Goal: Task Accomplishment & Management: Use online tool/utility

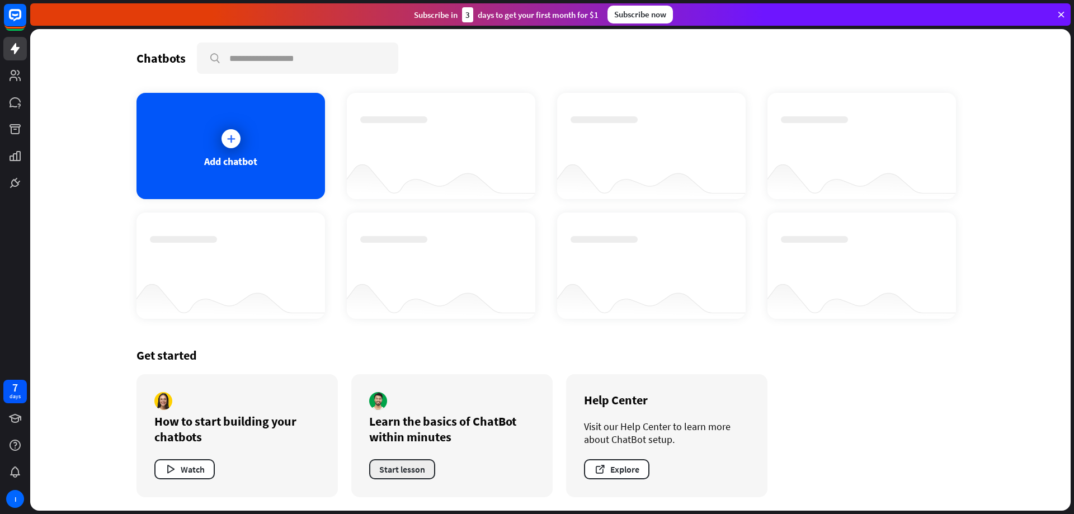
click at [405, 468] on button "Start lesson" at bounding box center [402, 469] width 66 height 20
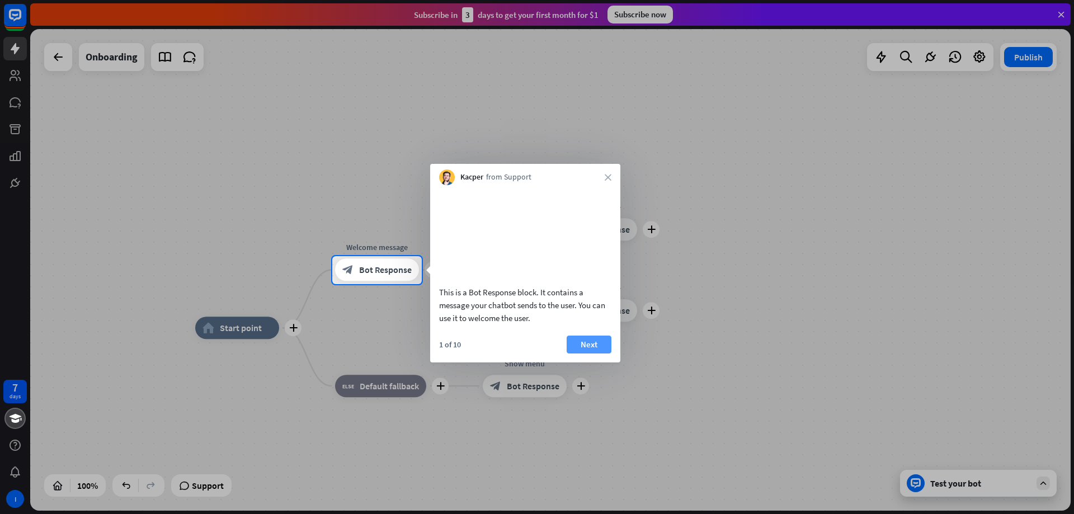
click at [592, 353] on button "Next" at bounding box center [589, 345] width 45 height 18
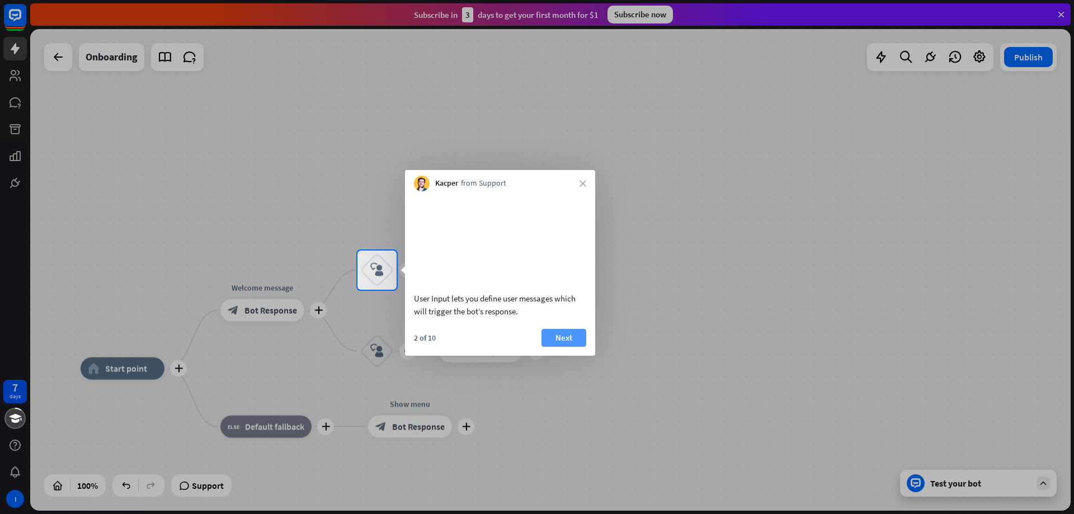
click at [566, 347] on button "Next" at bounding box center [563, 338] width 45 height 18
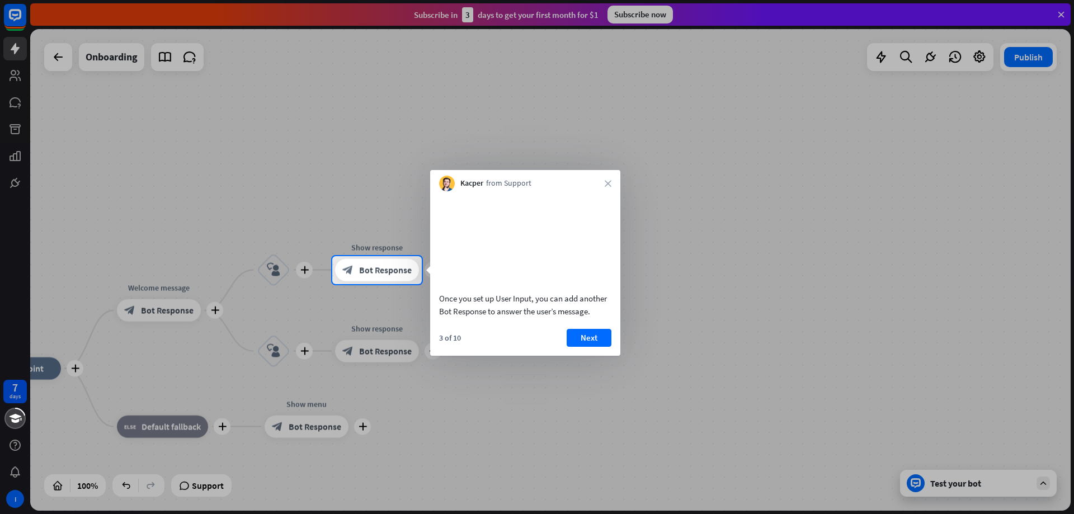
click at [592, 347] on button "Next" at bounding box center [589, 338] width 45 height 18
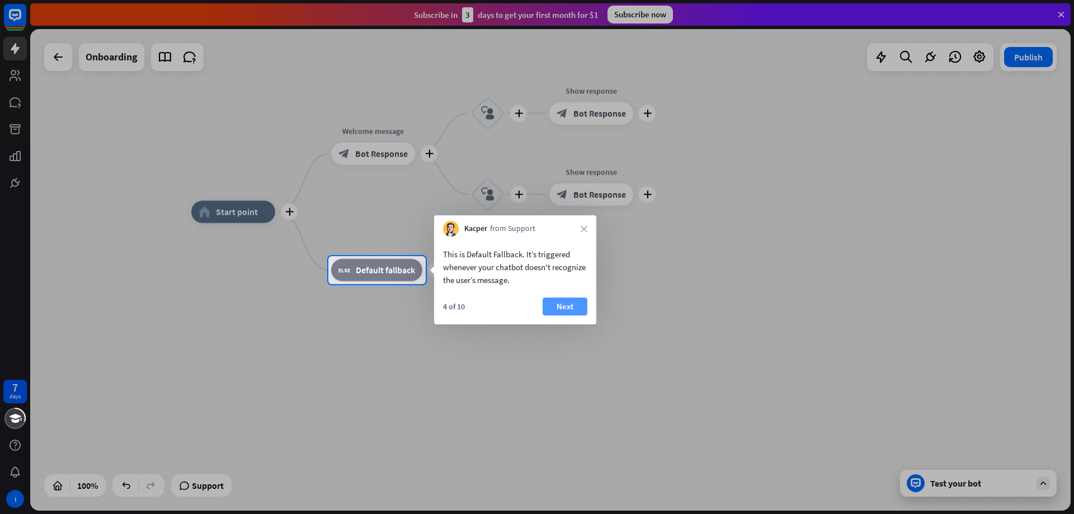
click at [562, 305] on button "Next" at bounding box center [565, 307] width 45 height 18
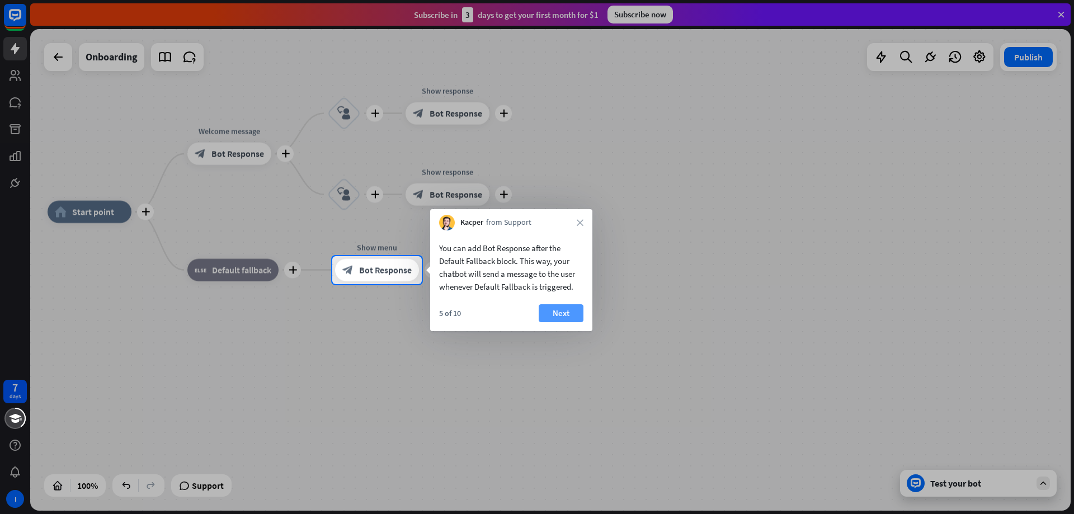
click at [562, 308] on button "Next" at bounding box center [561, 313] width 45 height 18
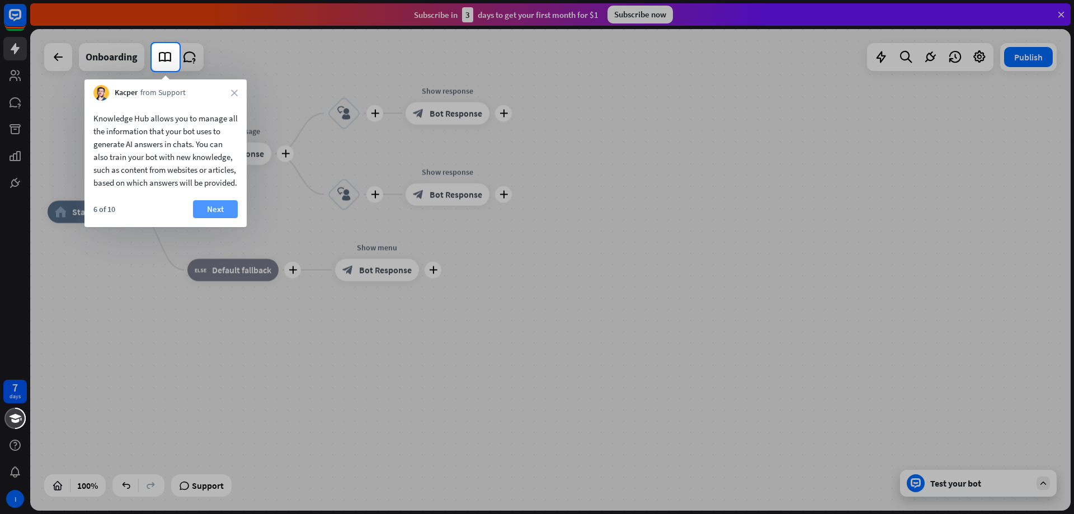
click at [216, 218] on button "Next" at bounding box center [215, 209] width 45 height 18
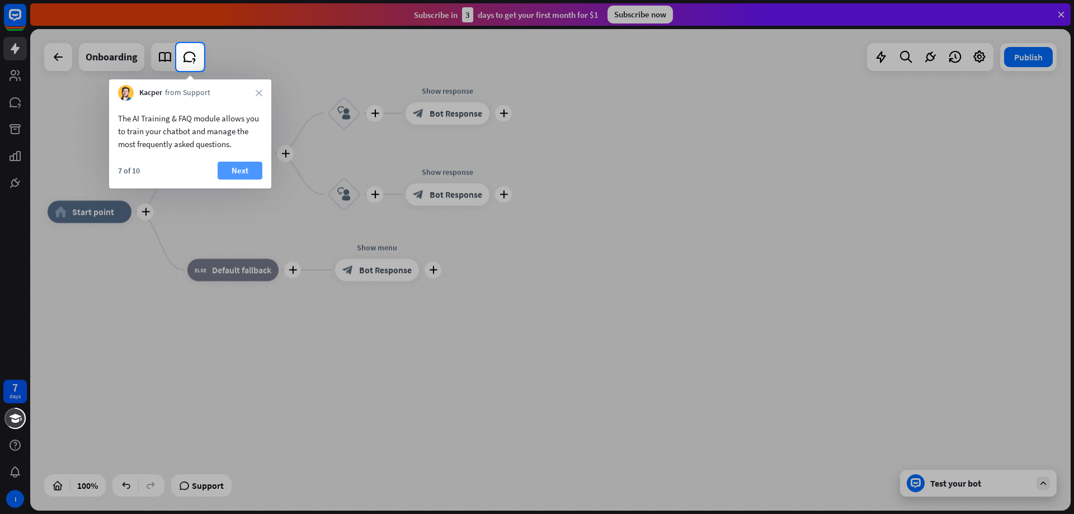
click at [233, 170] on button "Next" at bounding box center [240, 171] width 45 height 18
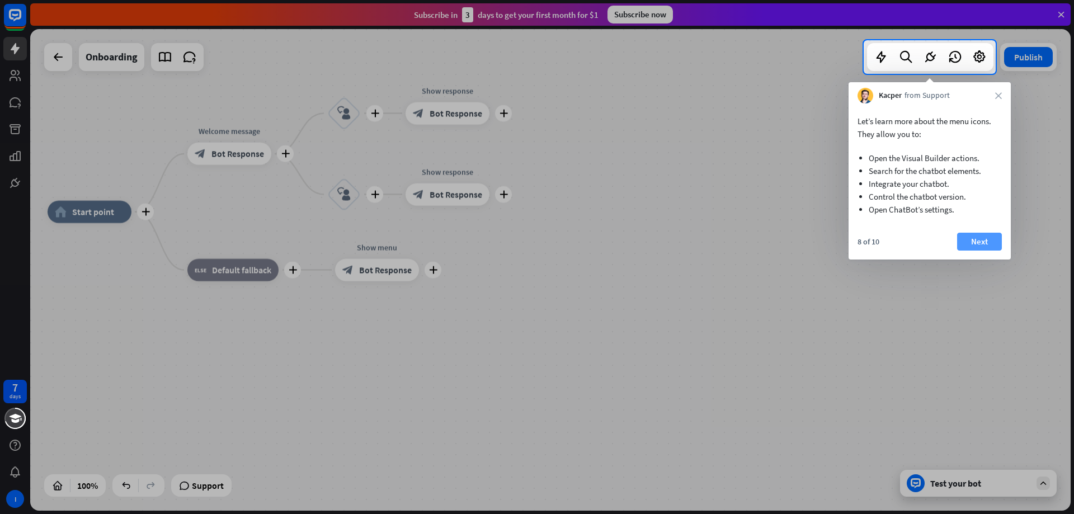
click at [975, 240] on button "Next" at bounding box center [979, 242] width 45 height 18
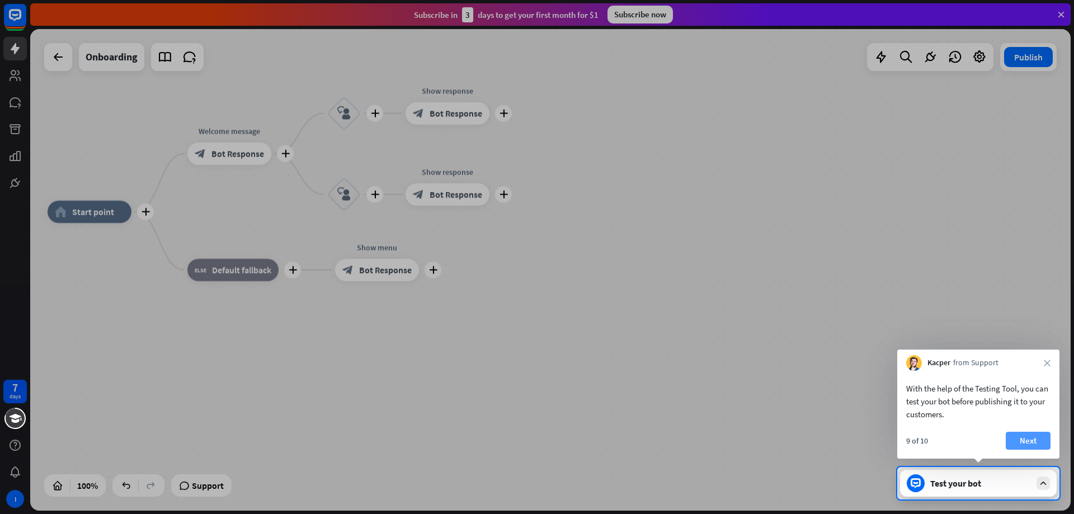
click at [1023, 439] on button "Next" at bounding box center [1028, 441] width 45 height 18
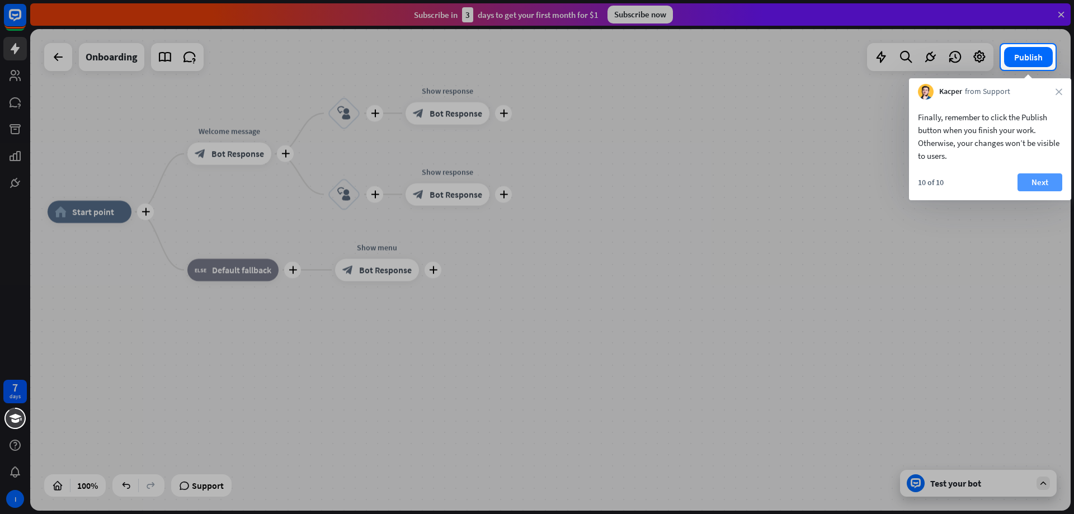
click at [1032, 178] on button "Next" at bounding box center [1039, 182] width 45 height 18
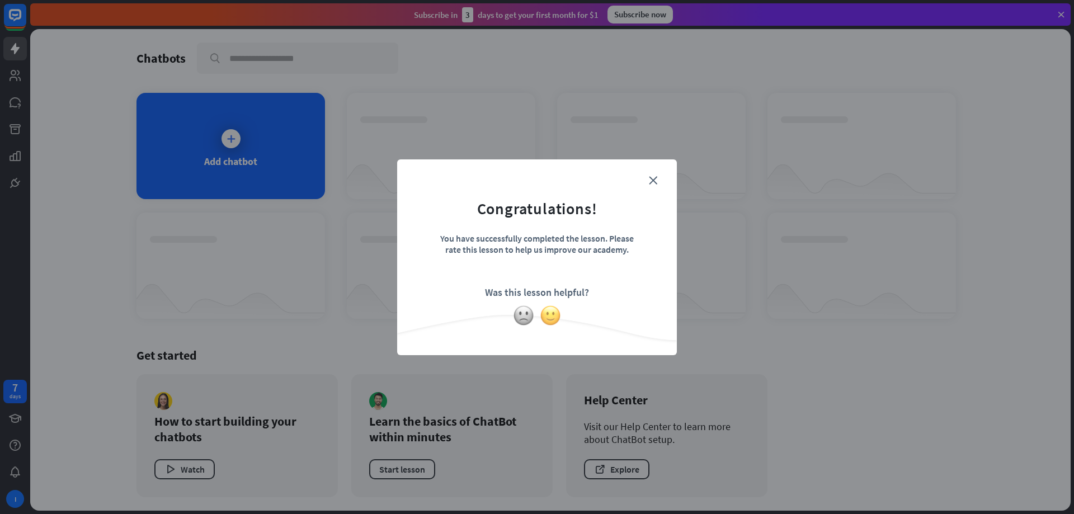
click at [554, 320] on img at bounding box center [550, 315] width 21 height 21
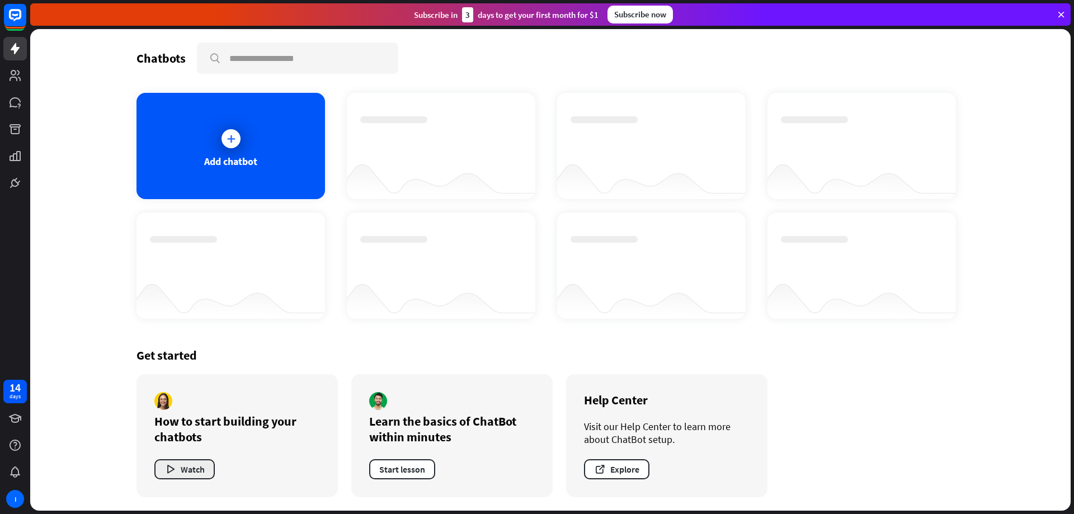
click at [203, 473] on button "Watch" at bounding box center [184, 469] width 60 height 20
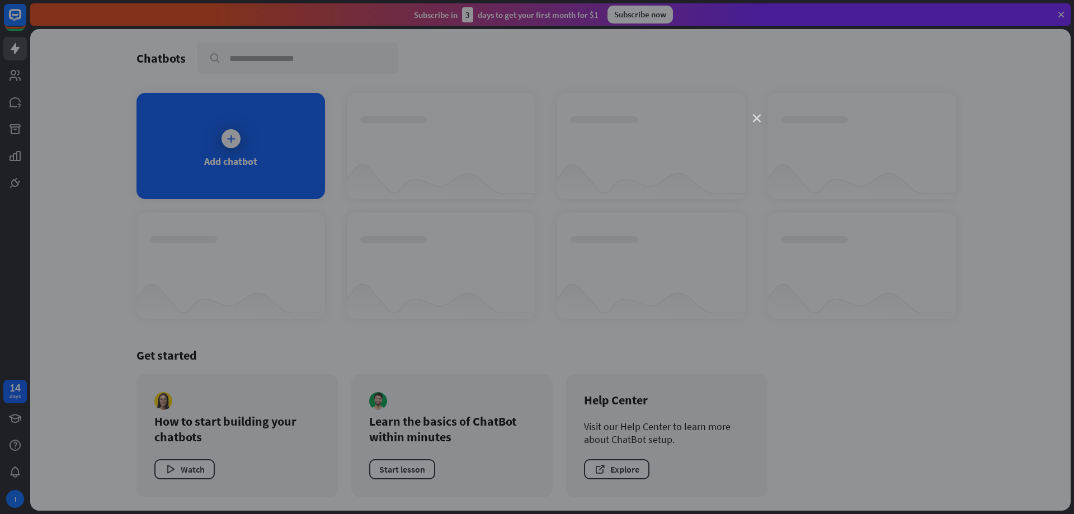
click at [757, 117] on icon "close" at bounding box center [757, 119] width 8 height 8
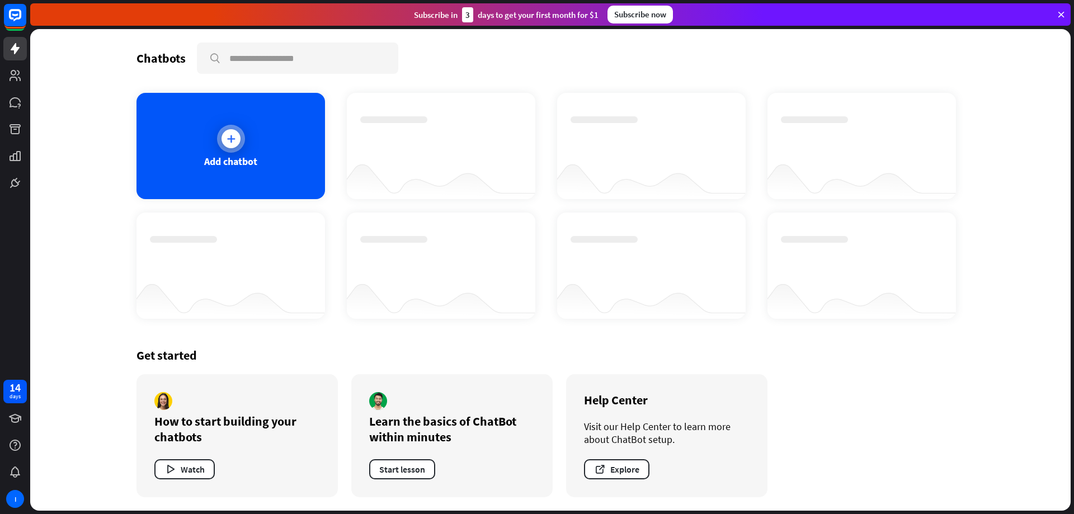
click at [225, 137] on icon at bounding box center [230, 138] width 11 height 11
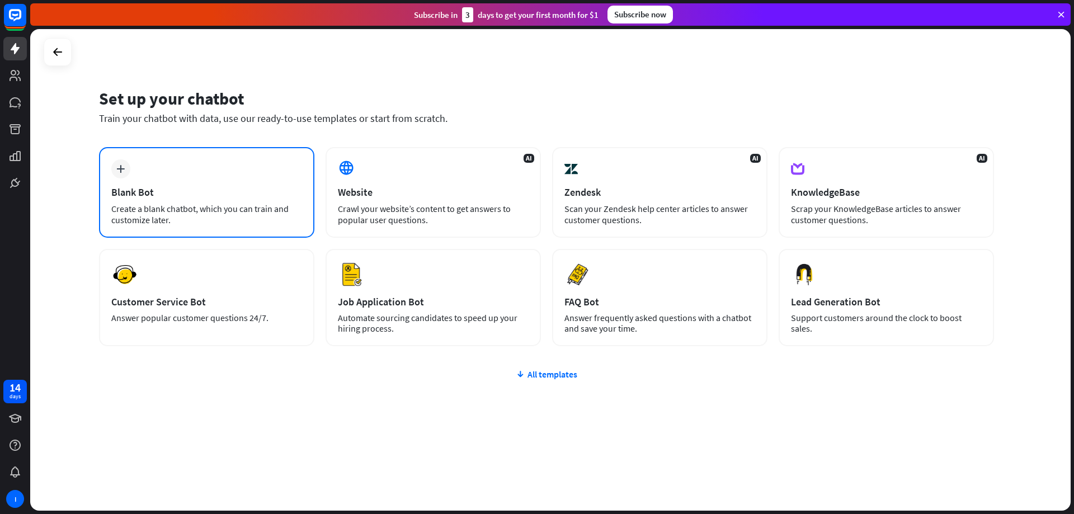
click at [160, 202] on div "plus Blank Bot Create a blank chatbot, which you can train and customize later." at bounding box center [206, 192] width 215 height 91
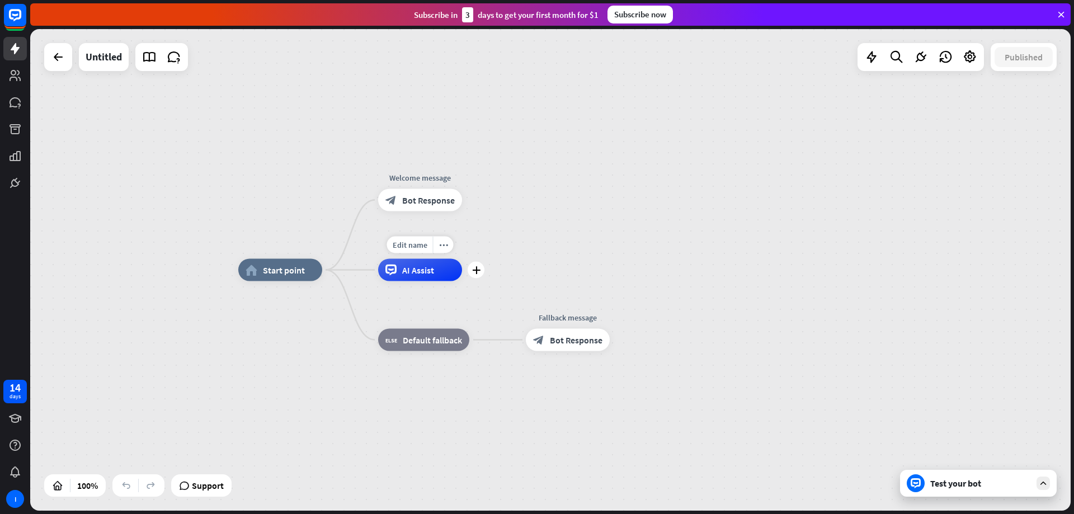
click at [423, 274] on span "AI Assist" at bounding box center [418, 270] width 32 height 11
click at [906, 215] on div "home_2 Start point Welcome message block_bot_response Bot Response AI Assist bl…" at bounding box center [550, 270] width 1040 height 482
click at [106, 55] on div "Untitled" at bounding box center [104, 57] width 36 height 28
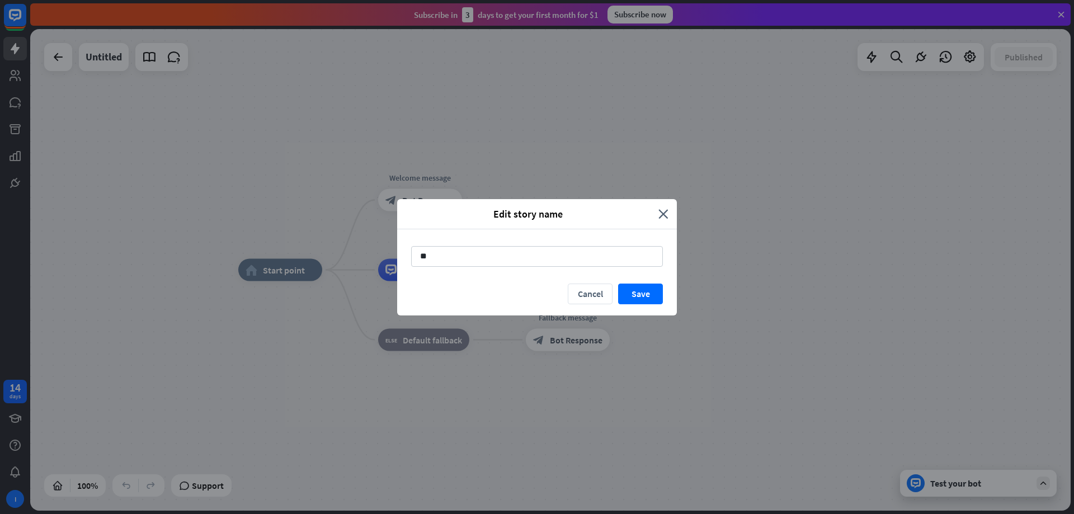
type input "*"
type input "*********"
click at [645, 297] on button "Save" at bounding box center [640, 294] width 45 height 21
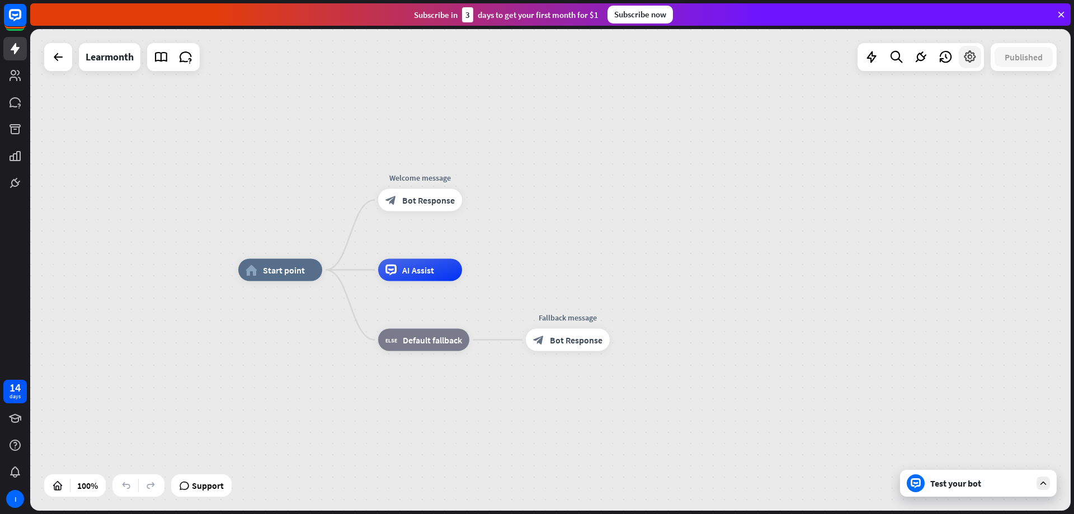
click at [969, 58] on icon at bounding box center [970, 57] width 15 height 15
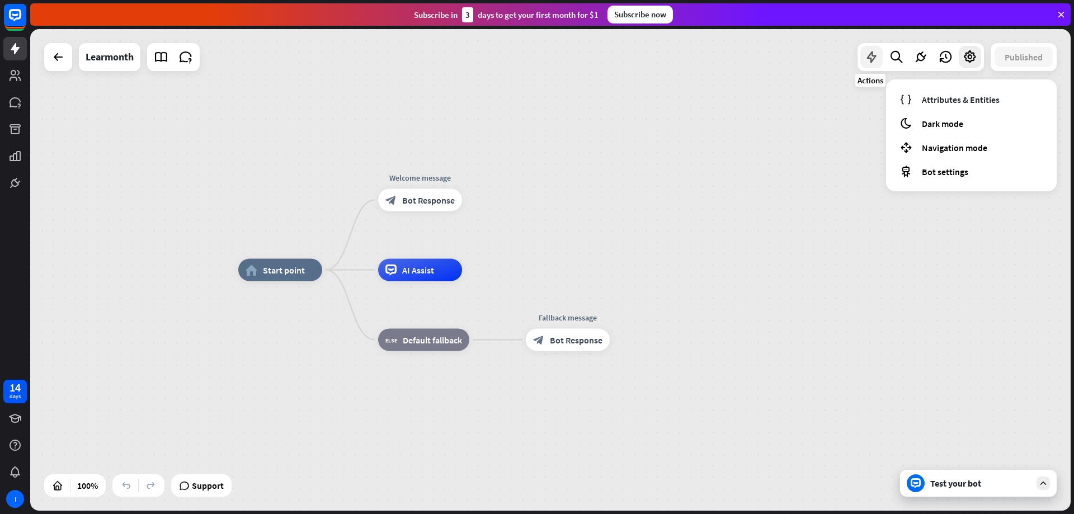
click at [867, 55] on icon at bounding box center [871, 57] width 15 height 15
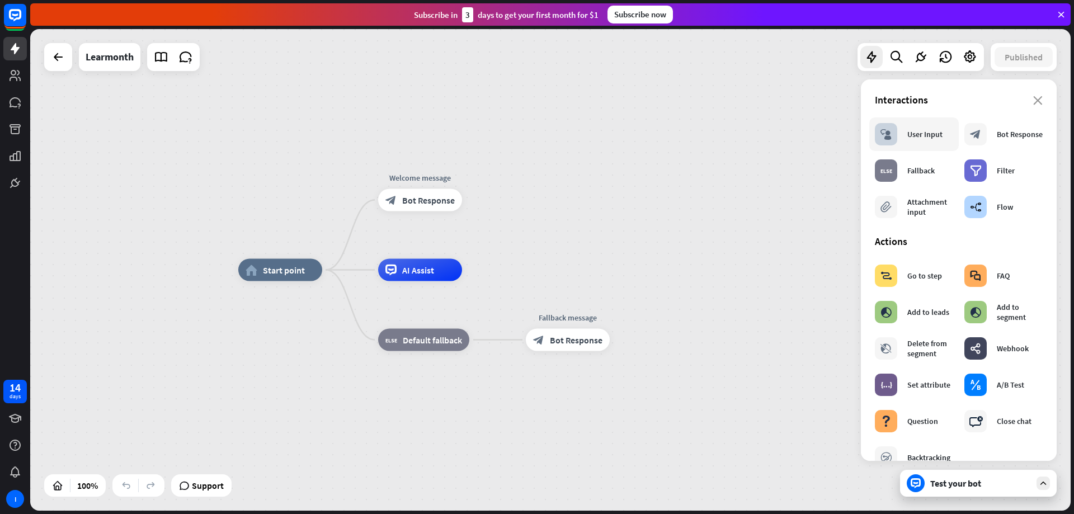
click at [926, 142] on div "block_user_input User Input" at bounding box center [909, 134] width 68 height 22
click at [681, 164] on div "home_2 Start point Welcome message block_bot_response Bot Response AI Assist bl…" at bounding box center [550, 270] width 1040 height 482
click at [1033, 100] on icon "close" at bounding box center [1038, 100] width 10 height 9
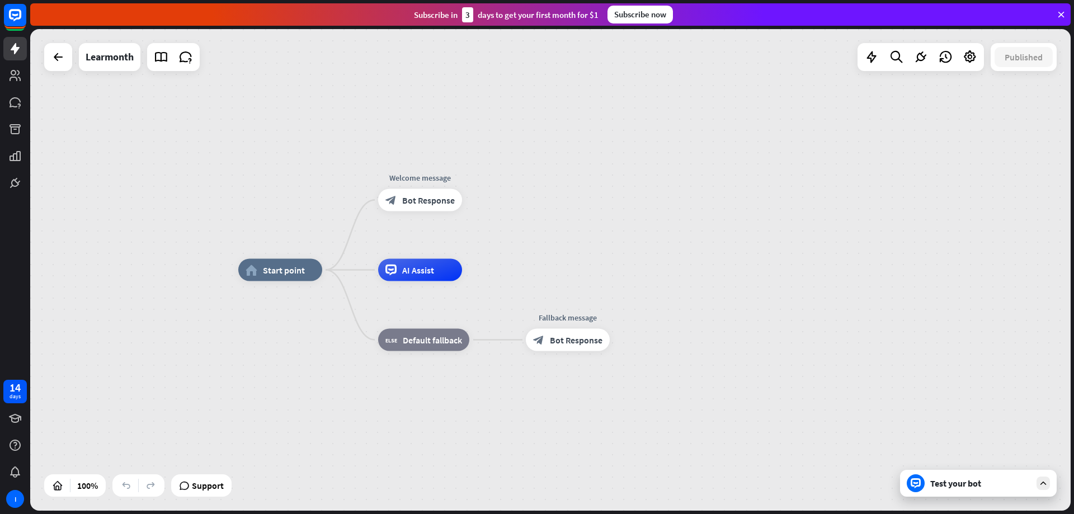
click at [953, 484] on div "Test your bot" at bounding box center [980, 483] width 101 height 11
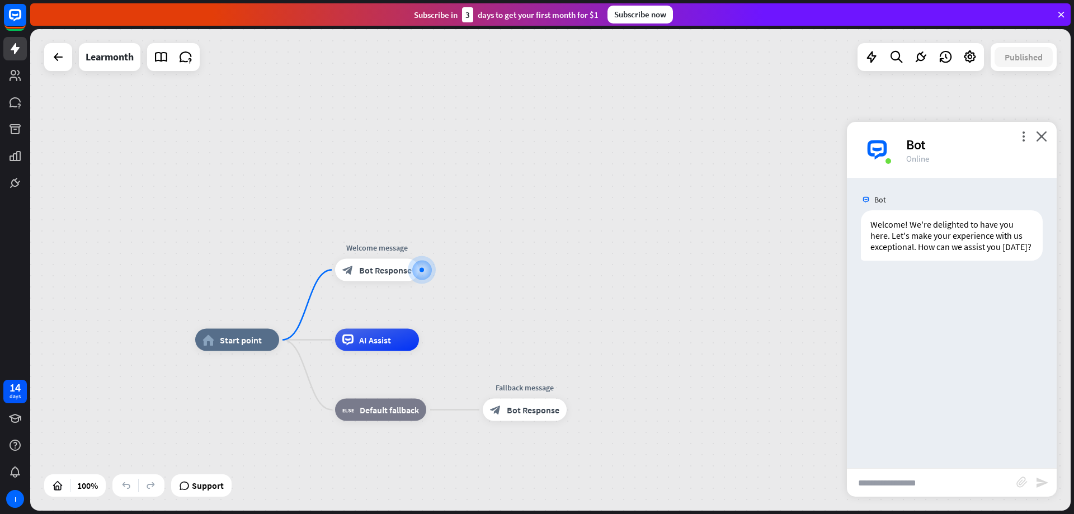
click at [937, 483] on input "text" at bounding box center [931, 483] width 169 height 28
type input "**********"
click at [1043, 482] on icon "send" at bounding box center [1041, 482] width 13 height 13
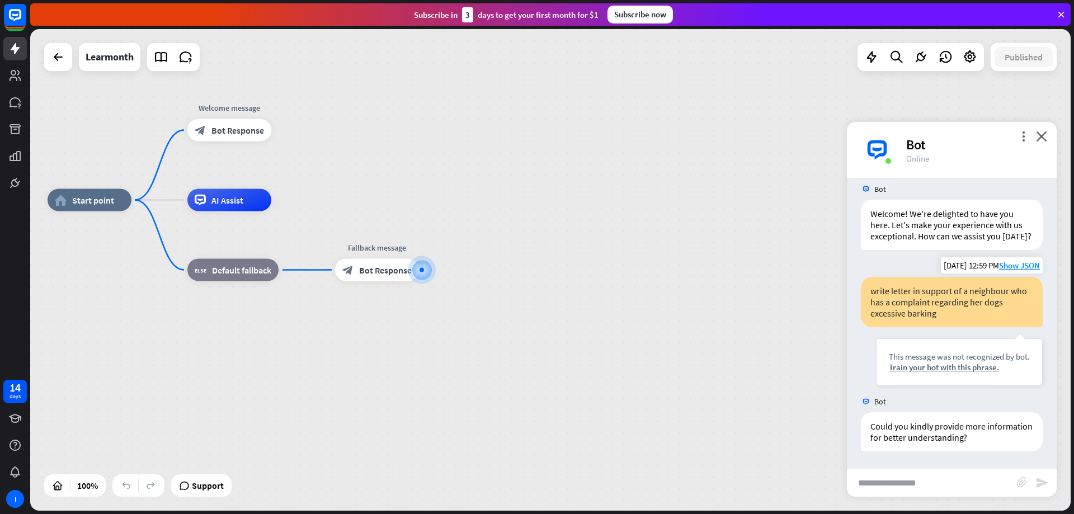
scroll to position [22, 0]
click at [932, 484] on input "text" at bounding box center [931, 483] width 169 height 28
type input "**********"
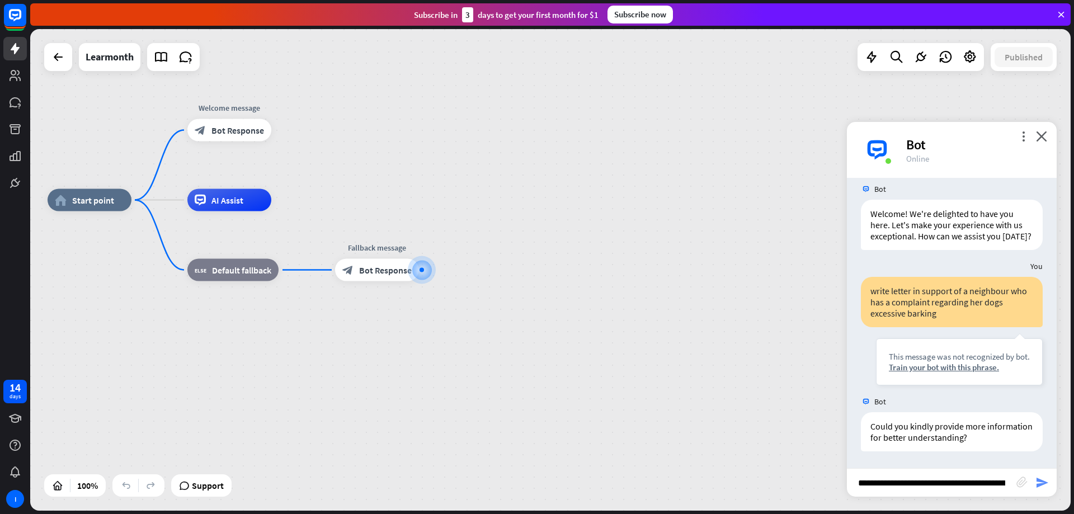
click at [1040, 480] on icon "send" at bounding box center [1041, 482] width 13 height 13
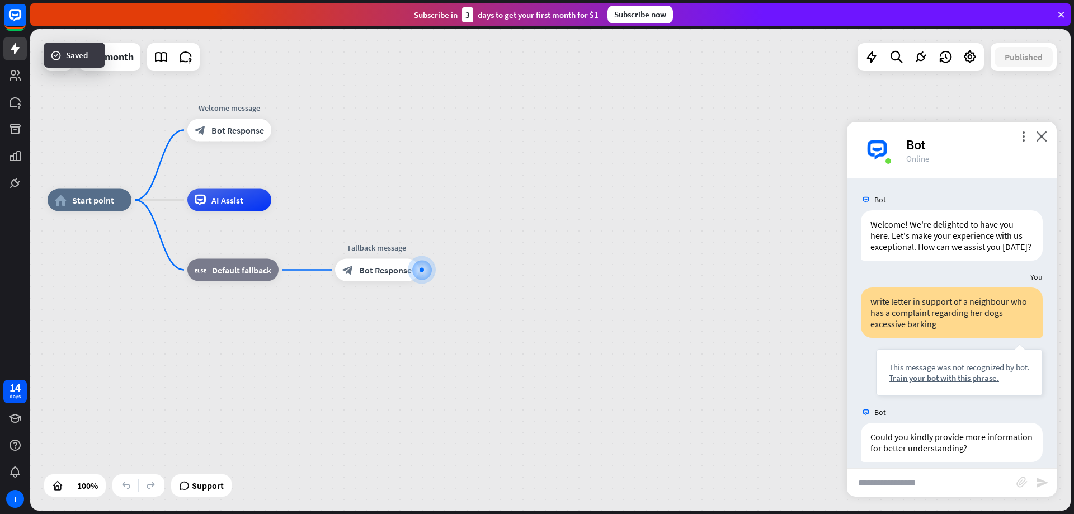
scroll to position [234, 0]
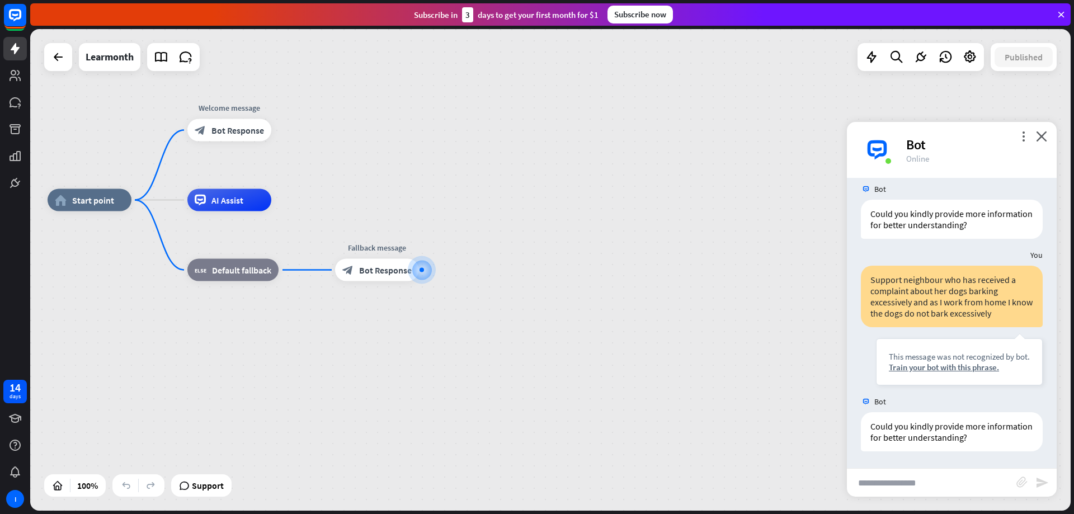
click at [501, 126] on div "home_2 Start point Welcome message block_bot_response Bot Response AI Assist bl…" at bounding box center [550, 270] width 1040 height 482
click at [102, 199] on span "Start point" at bounding box center [93, 200] width 42 height 11
click at [649, 132] on div "home_2 Start point Welcome message block_bot_response Bot Response AI Assist bl…" at bounding box center [550, 270] width 1040 height 482
